Goal: Information Seeking & Learning: Learn about a topic

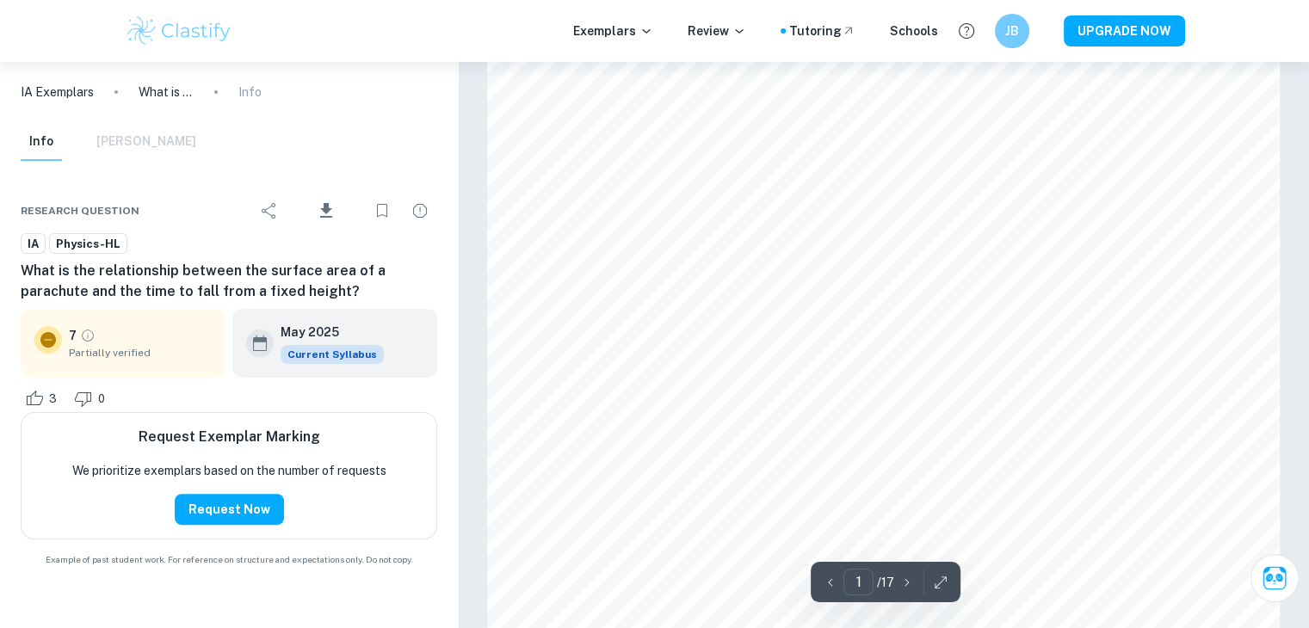
scroll to position [328, 0]
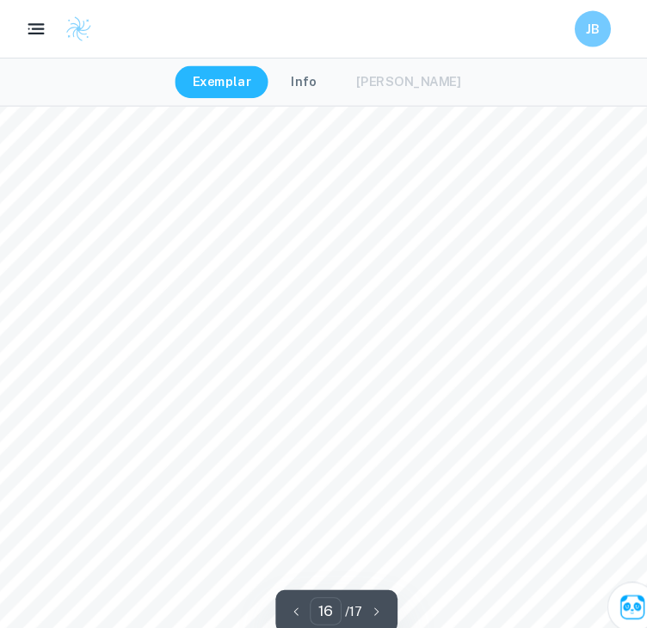
scroll to position [12895, 0]
type input "15"
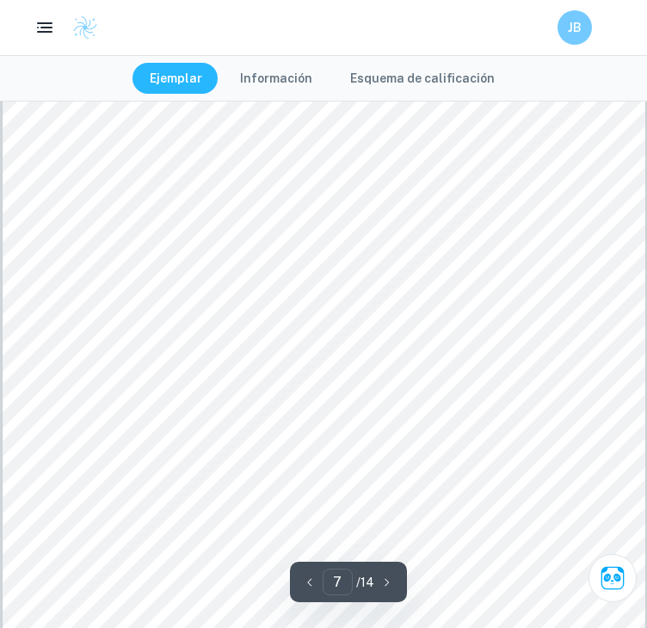
scroll to position [5908, 0]
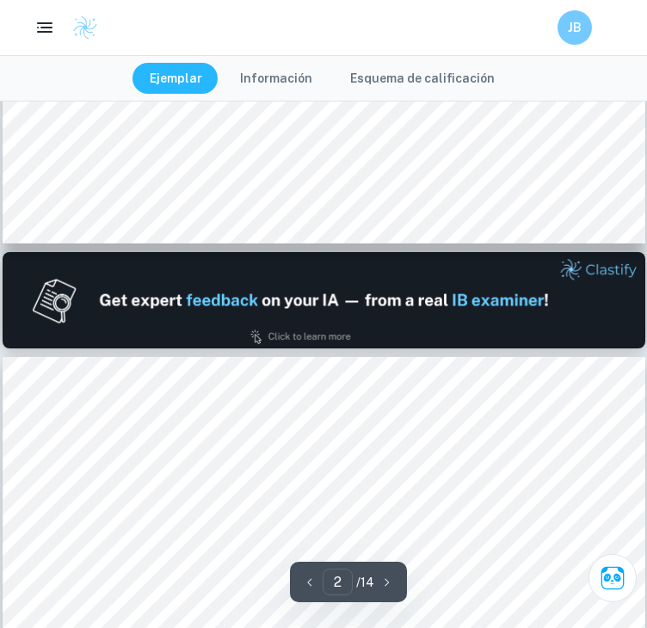
type input "1"
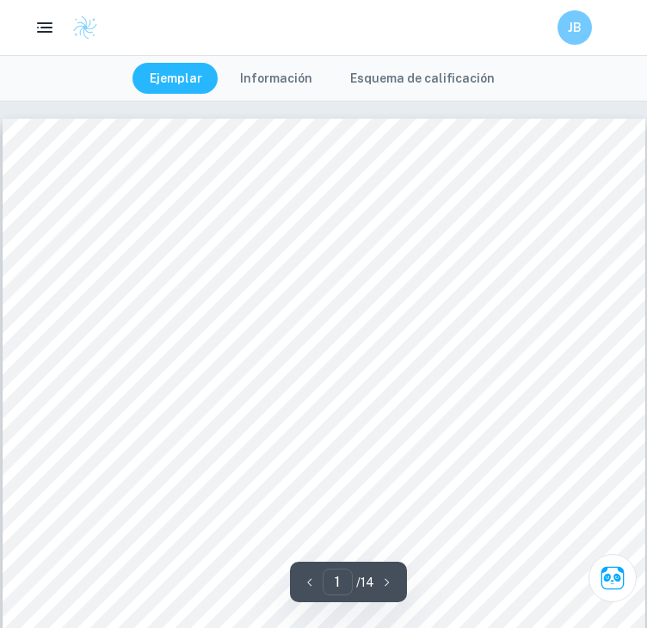
scroll to position [0, 0]
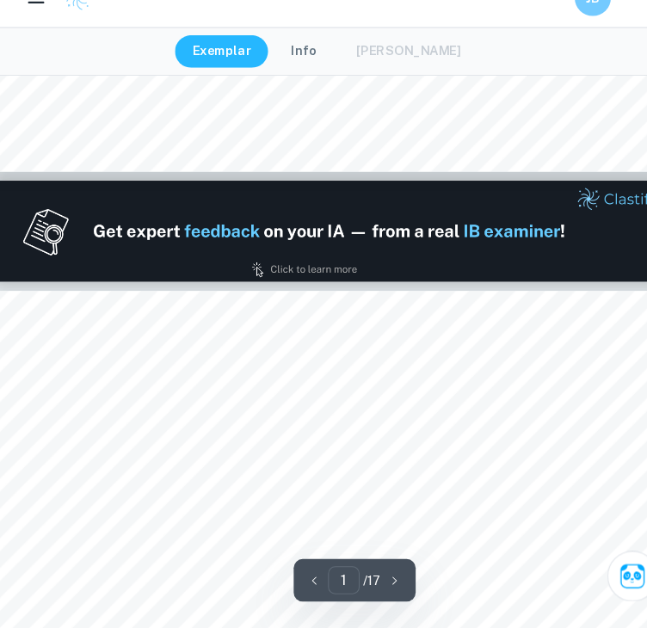
type input "2"
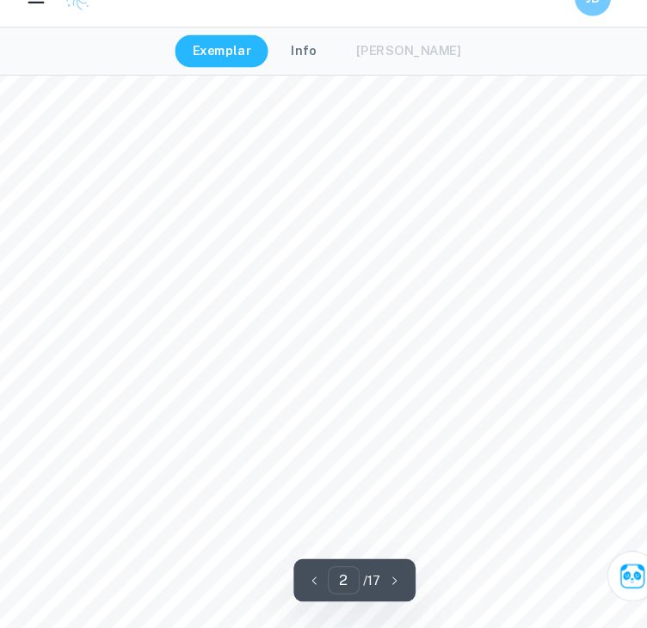
scroll to position [991, 0]
